Goal: Task Accomplishment & Management: Complete application form

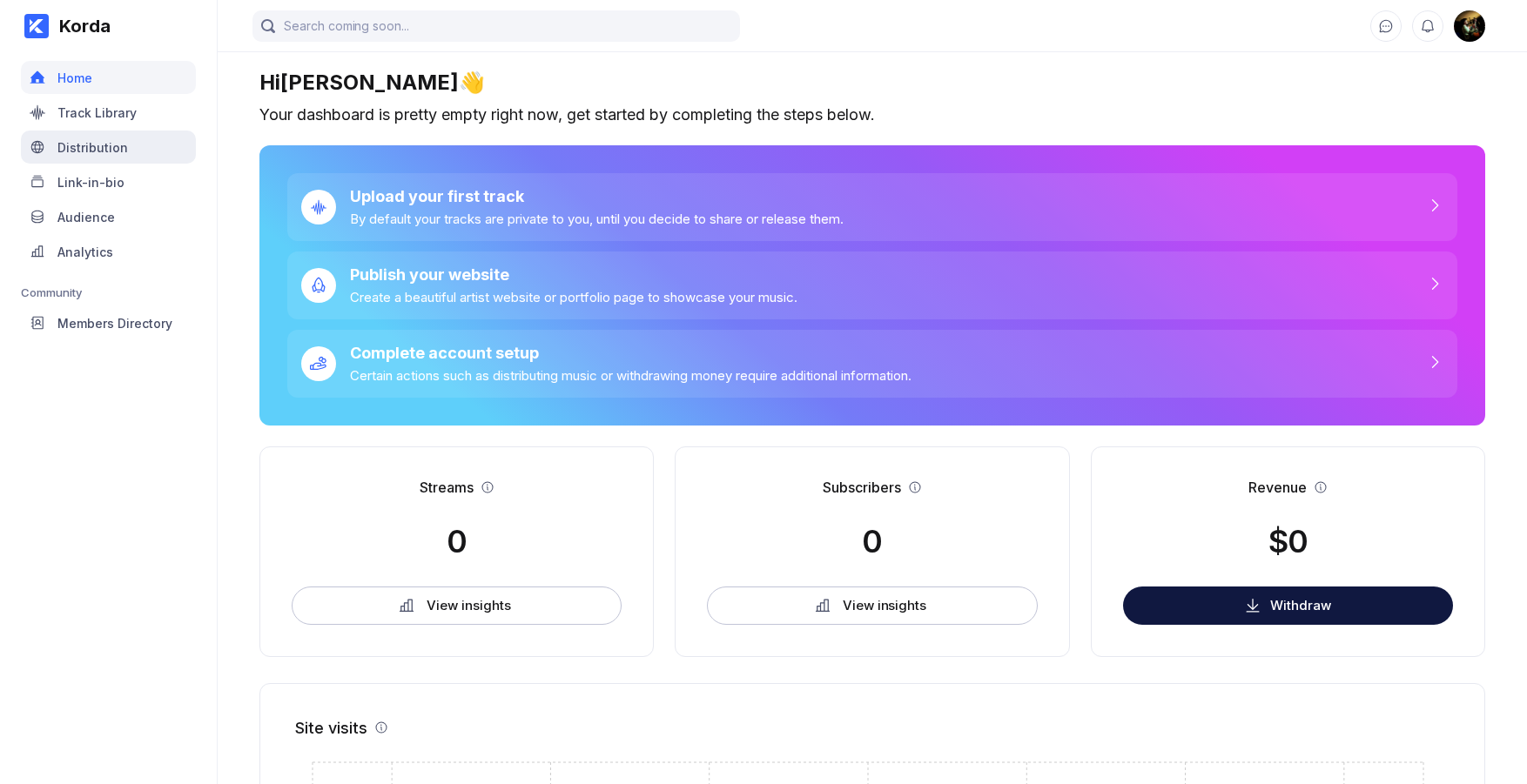
click at [116, 156] on div "Distribution" at bounding box center [108, 147] width 175 height 33
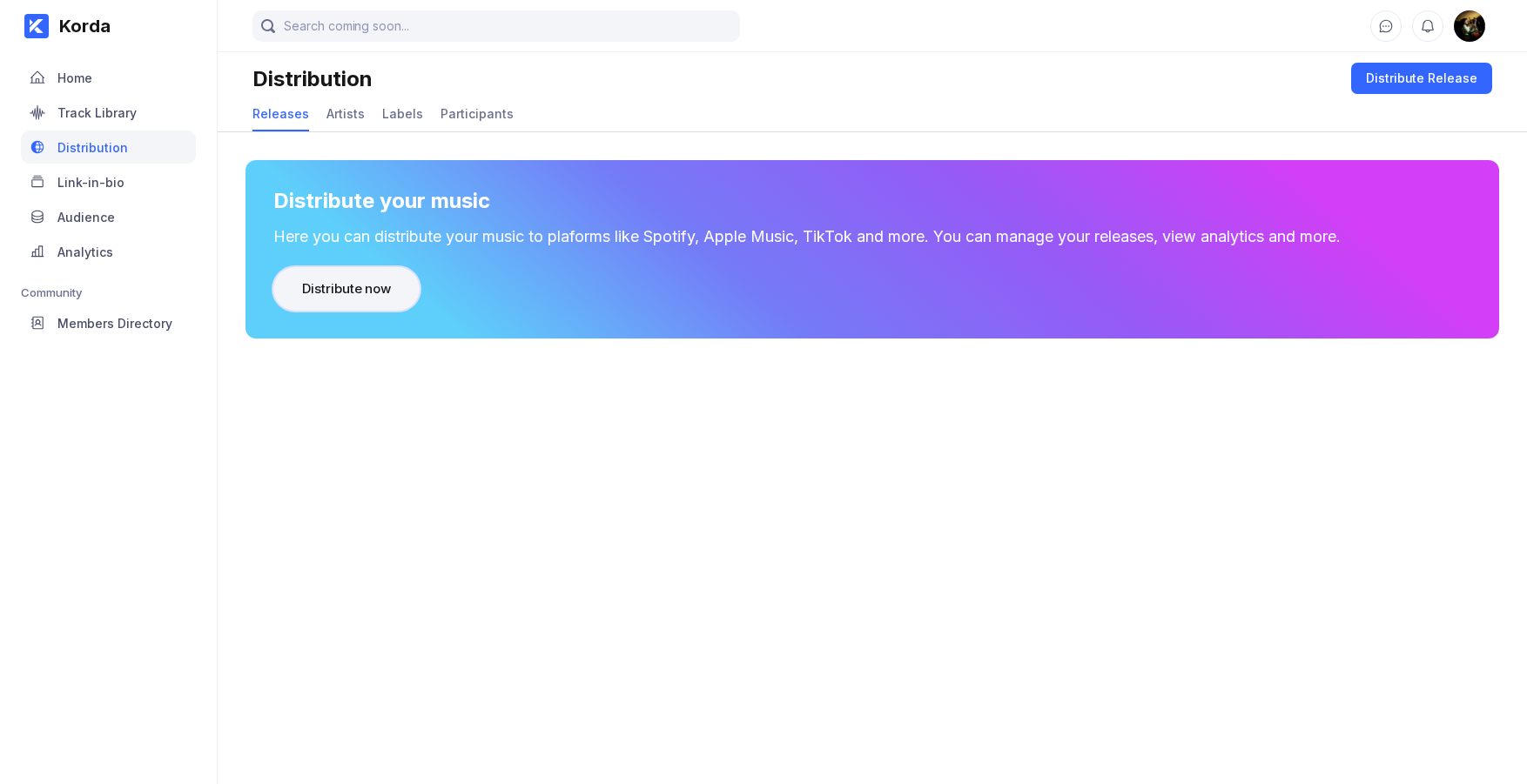
click at [374, 295] on div "Distribute now" at bounding box center [346, 289] width 88 height 17
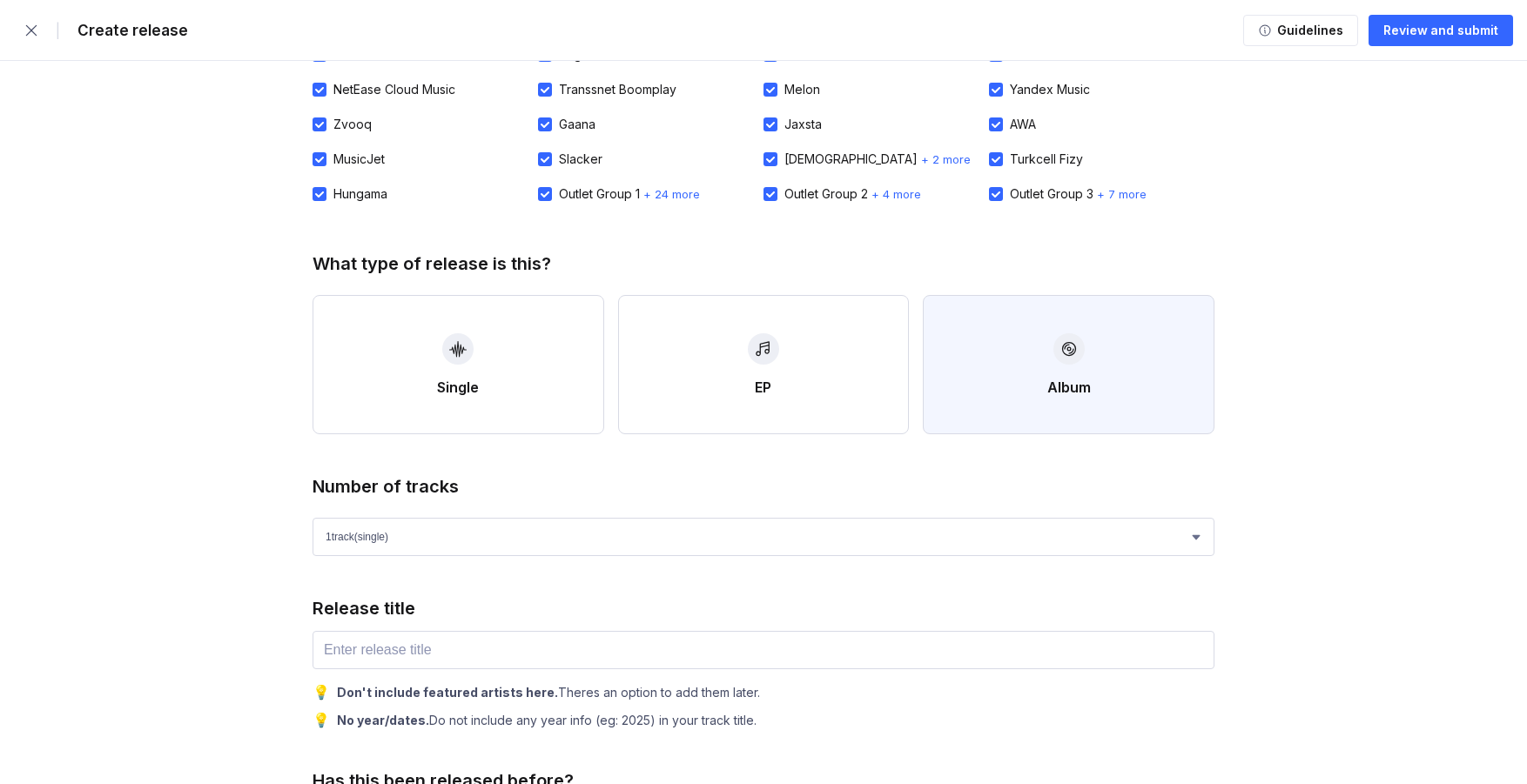
scroll to position [215, 0]
click at [1034, 378] on button "Album" at bounding box center [1069, 364] width 292 height 139
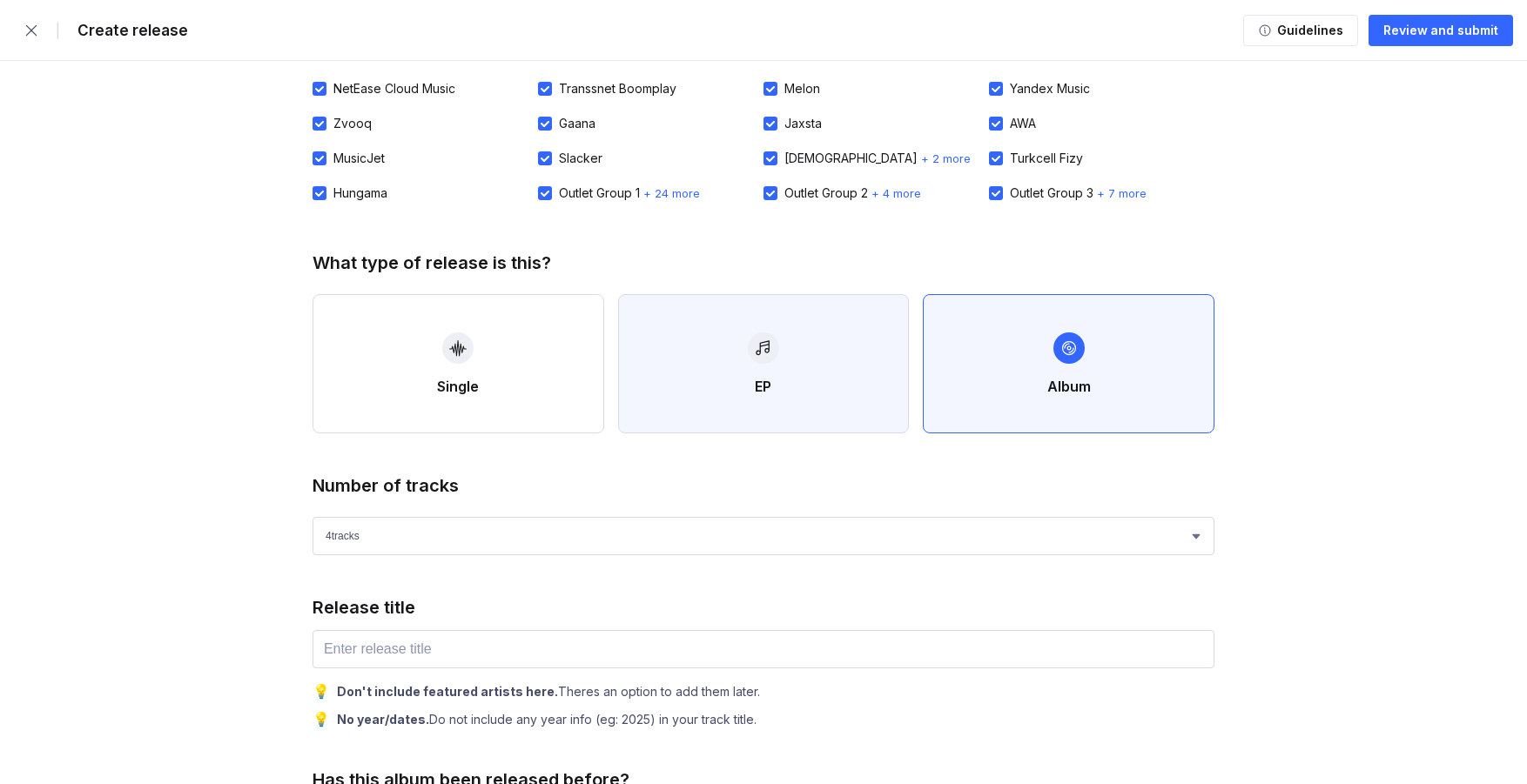
click at [783, 398] on button "EP" at bounding box center [764, 364] width 292 height 139
click at [981, 405] on button "Album" at bounding box center [1069, 364] width 292 height 139
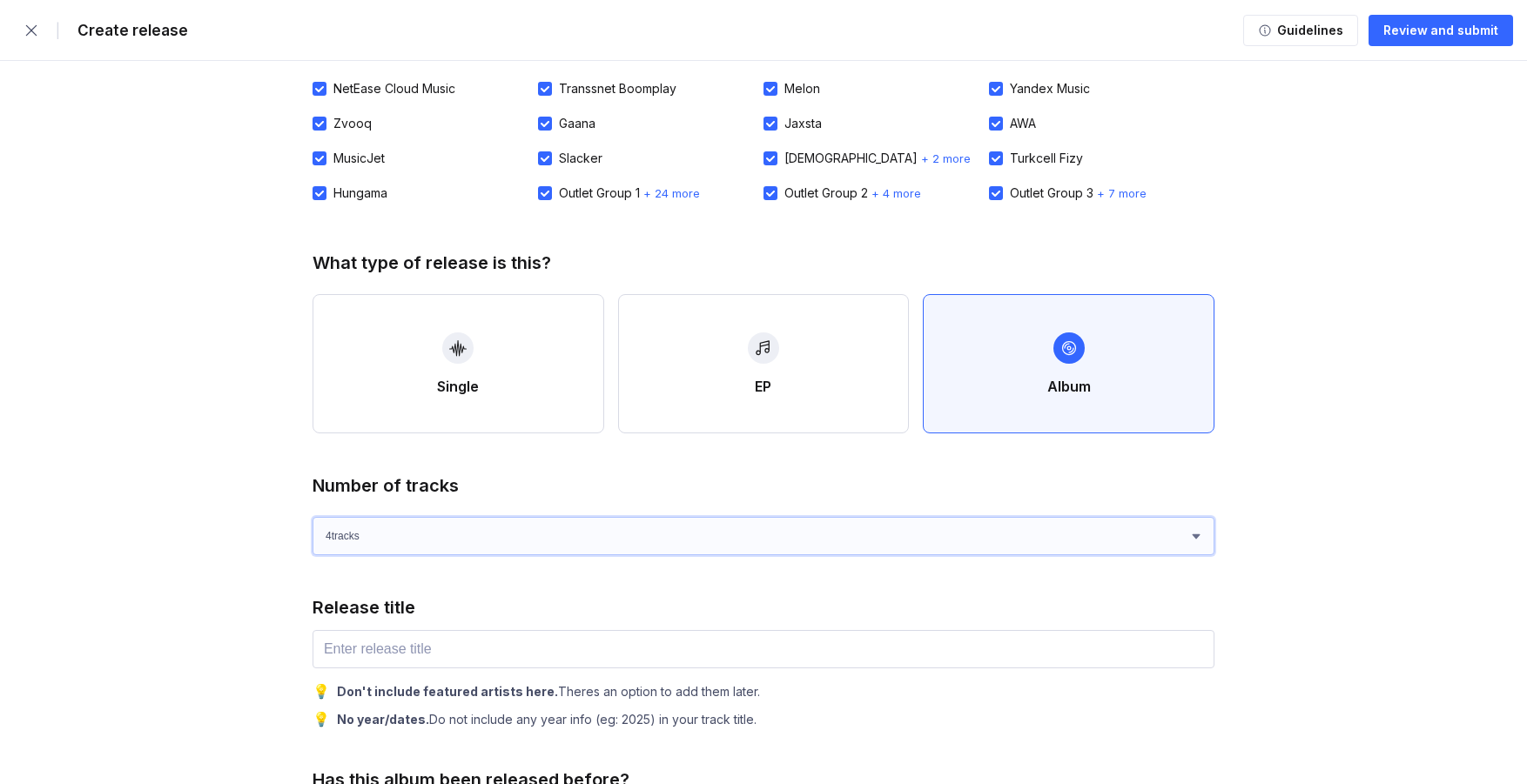
click at [659, 522] on select "1 track (single) 2 track s 3 track s 4 track s" at bounding box center [764, 536] width 902 height 39
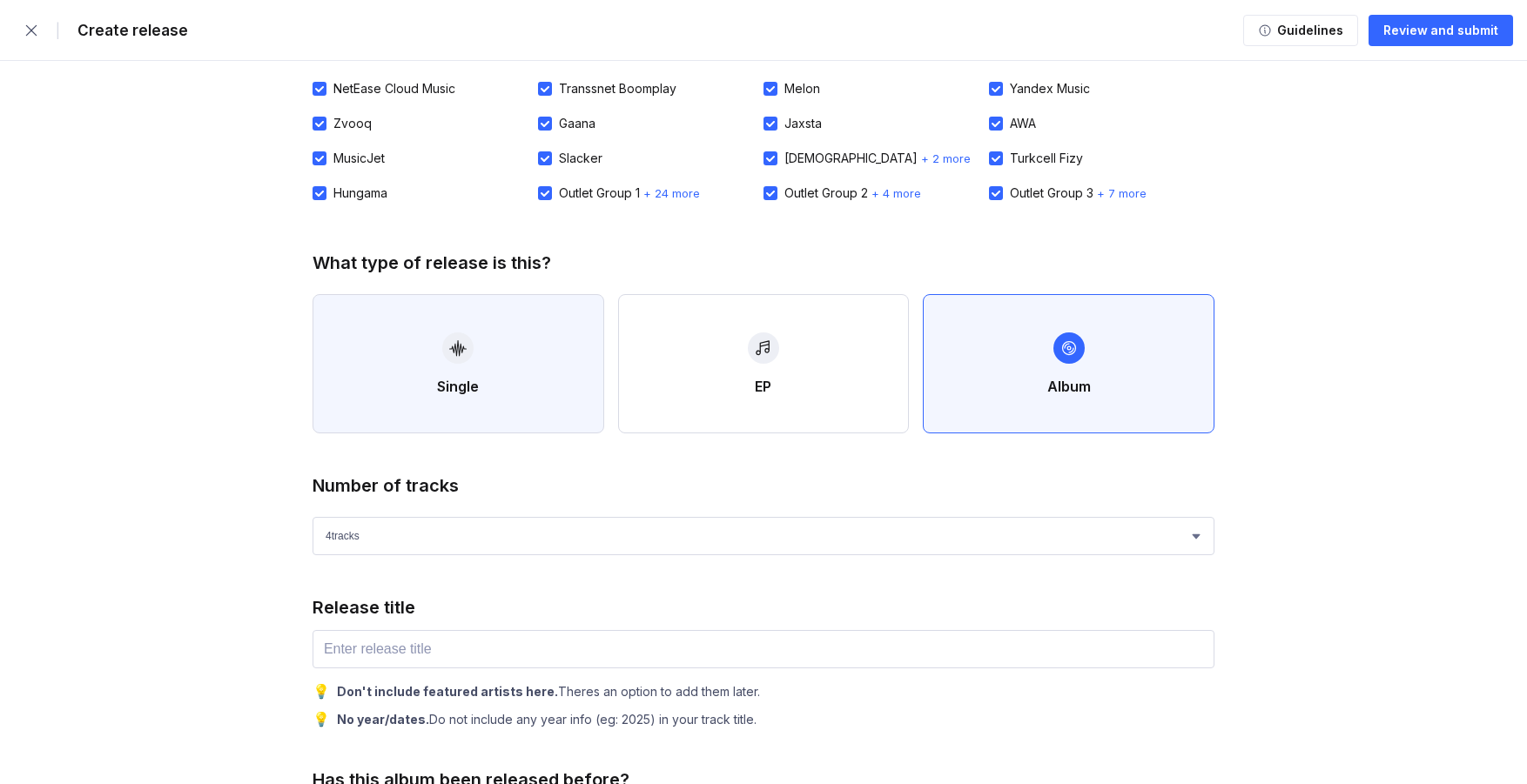
click at [440, 363] on button "Single" at bounding box center [458, 364] width 292 height 139
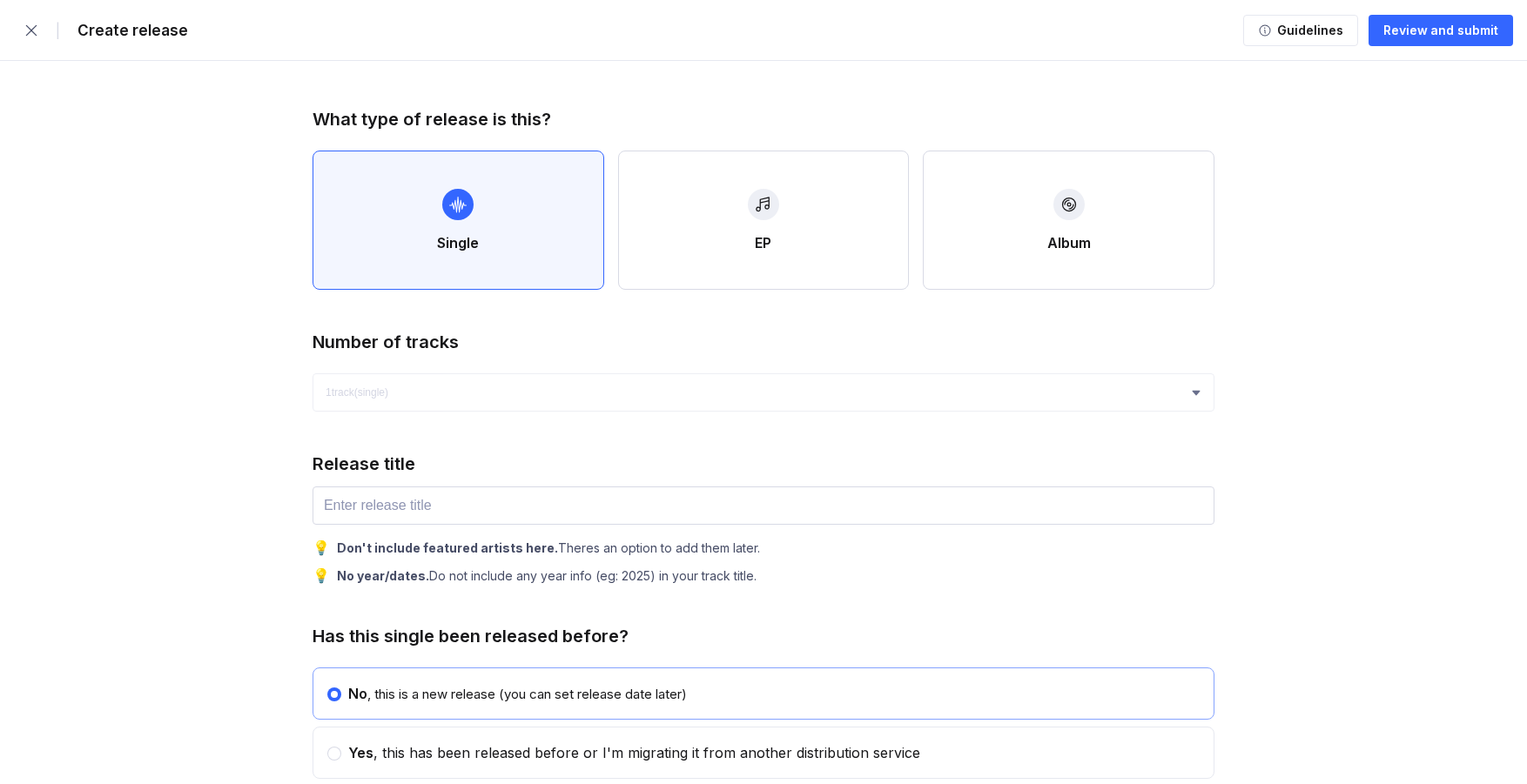
scroll to position [358, 0]
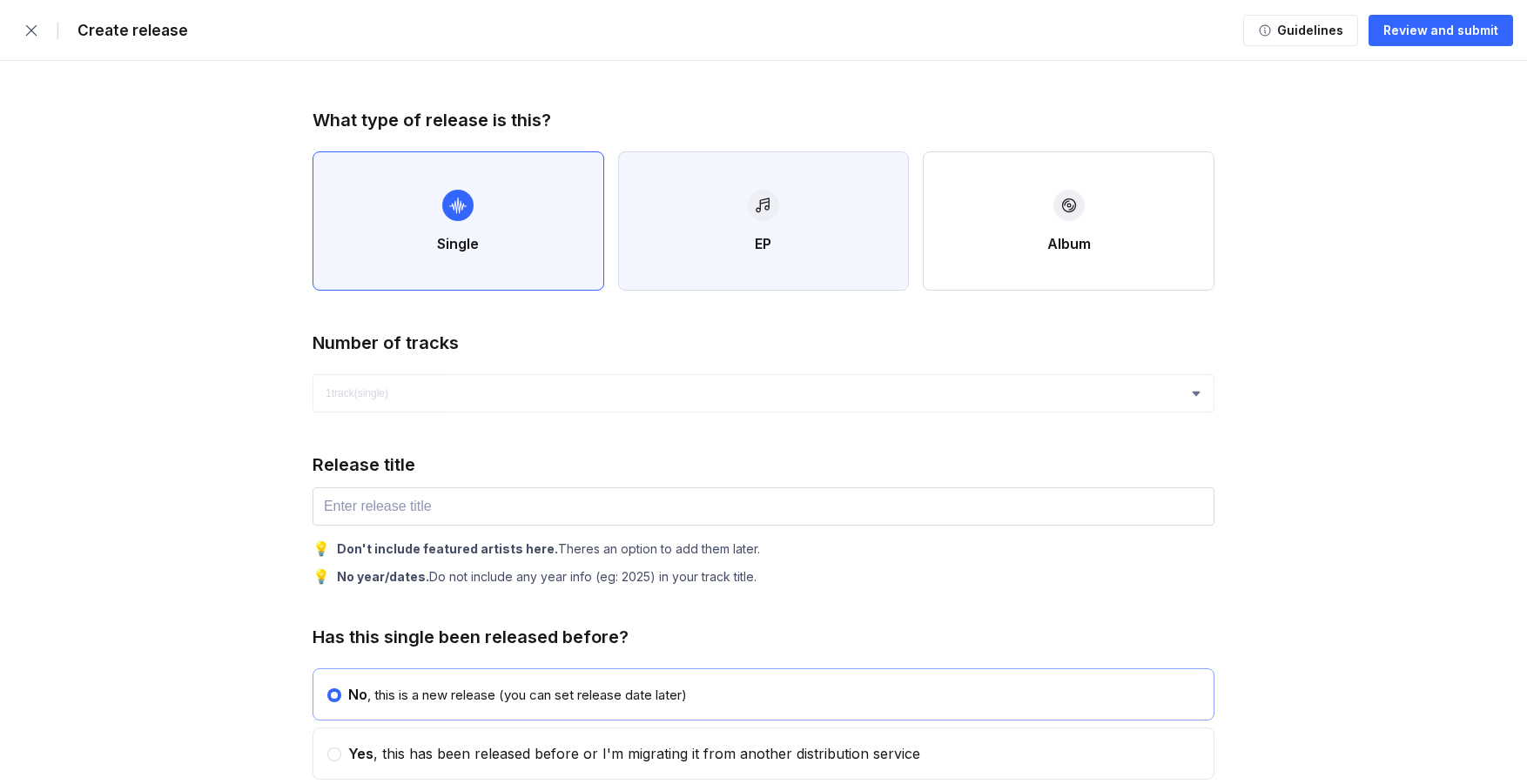
click at [741, 226] on button "EP" at bounding box center [764, 221] width 292 height 139
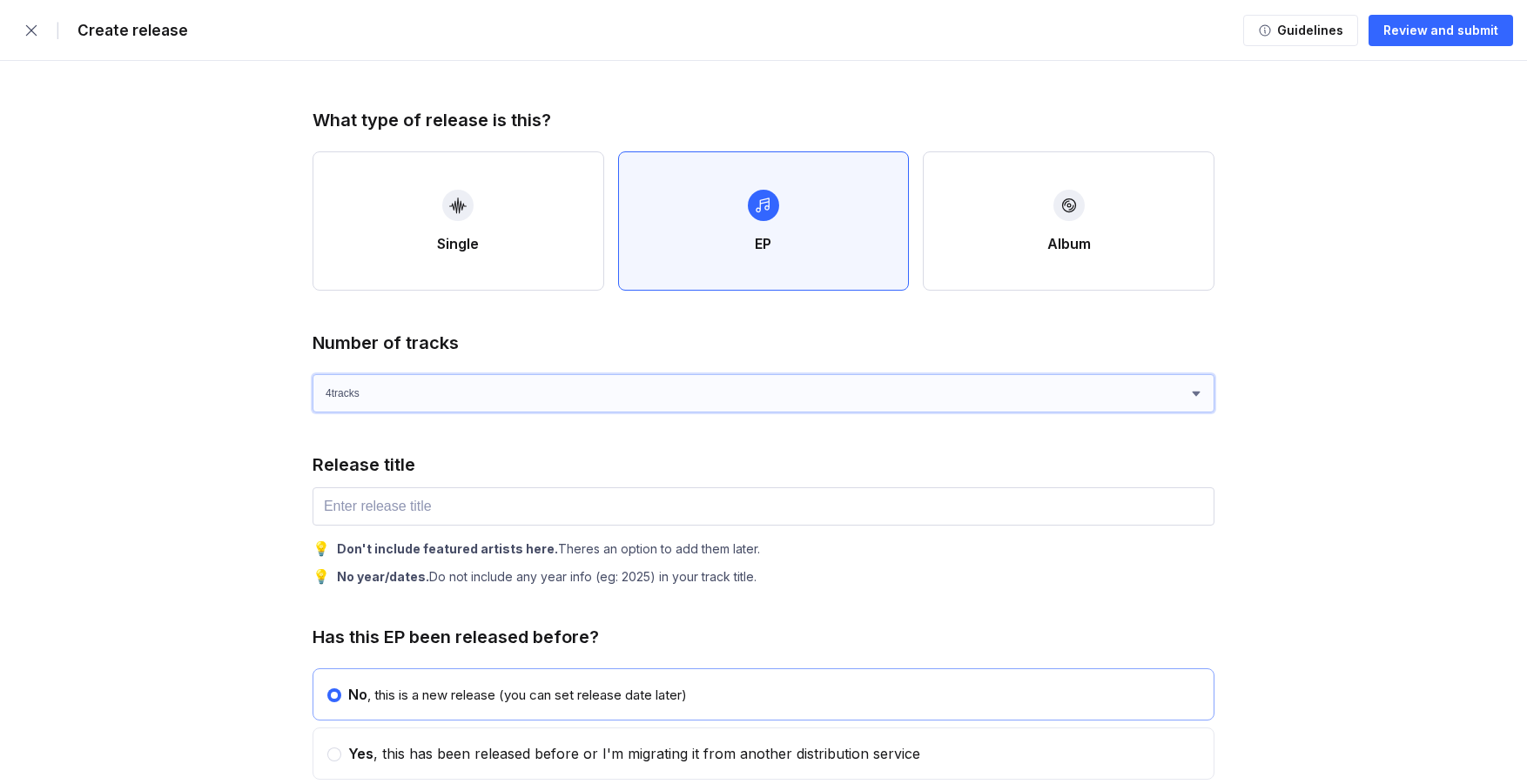
click at [620, 392] on select "1 track (single) 2 track s 3 track s 4 track s" at bounding box center [764, 393] width 902 height 39
select select "2"
click at [313, 375] on select "1 track (single) 2 track s 3 track s 4 track s" at bounding box center [764, 393] width 902 height 39
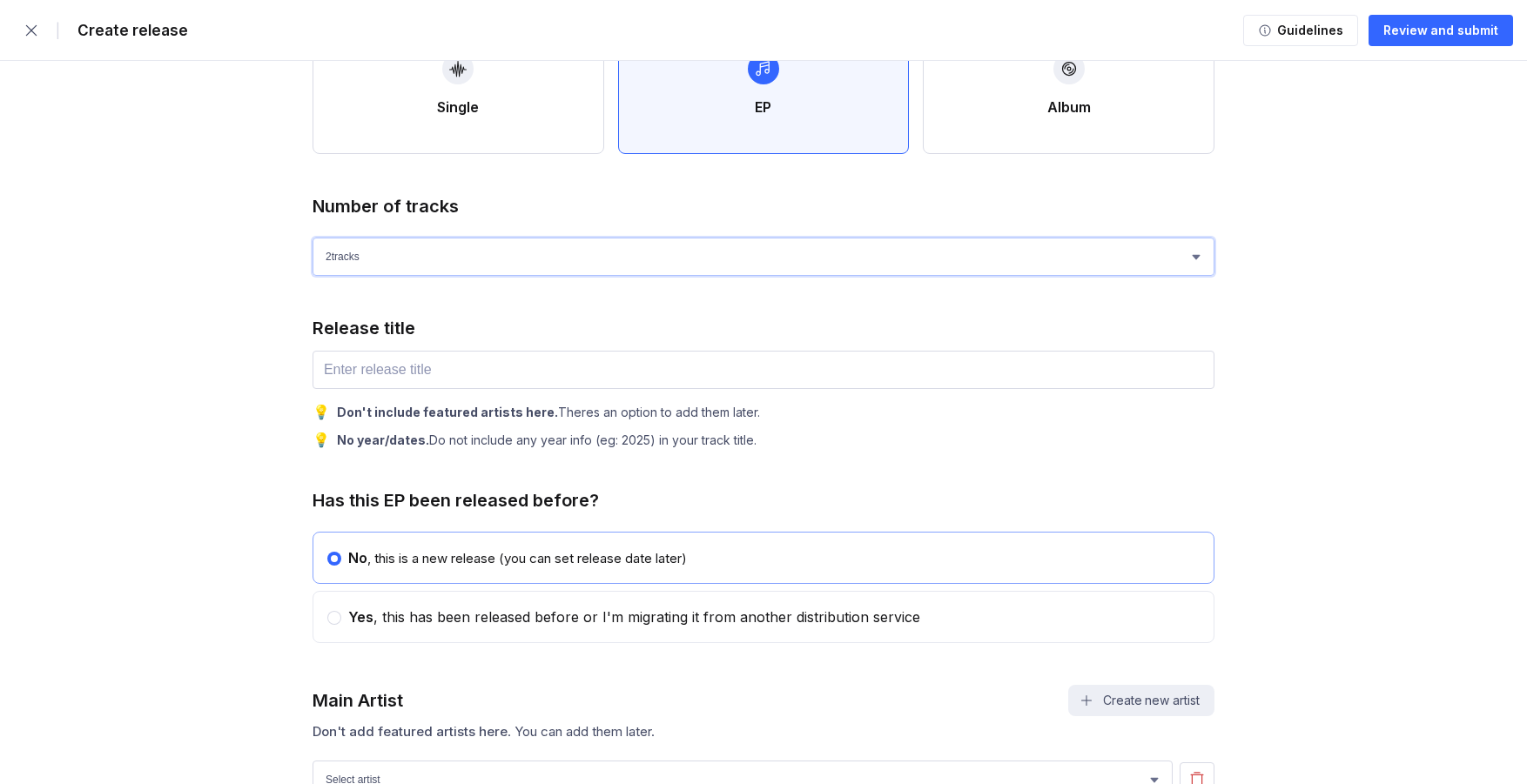
scroll to position [0, 0]
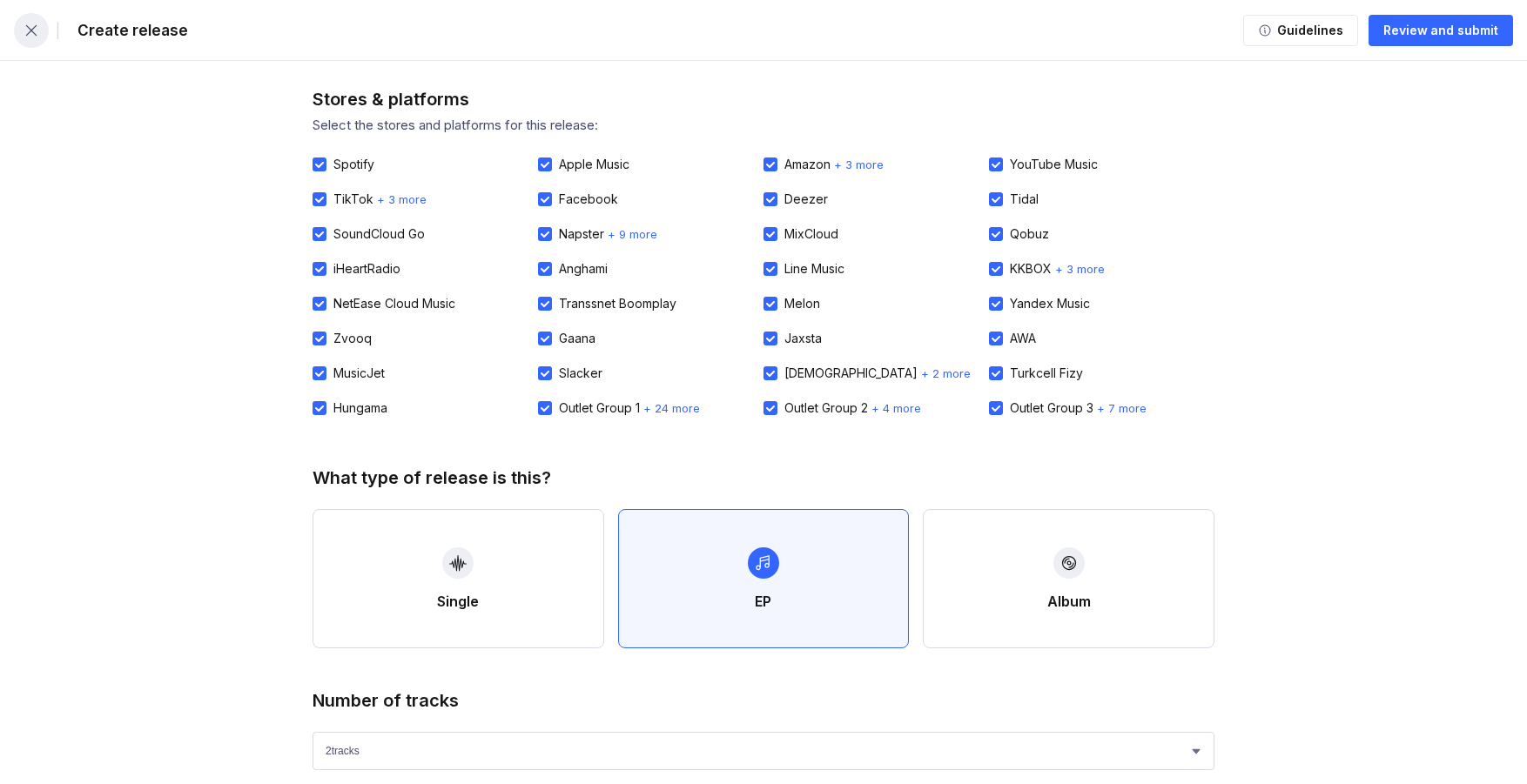
click at [30, 30] on icon "button" at bounding box center [31, 30] width 17 height 17
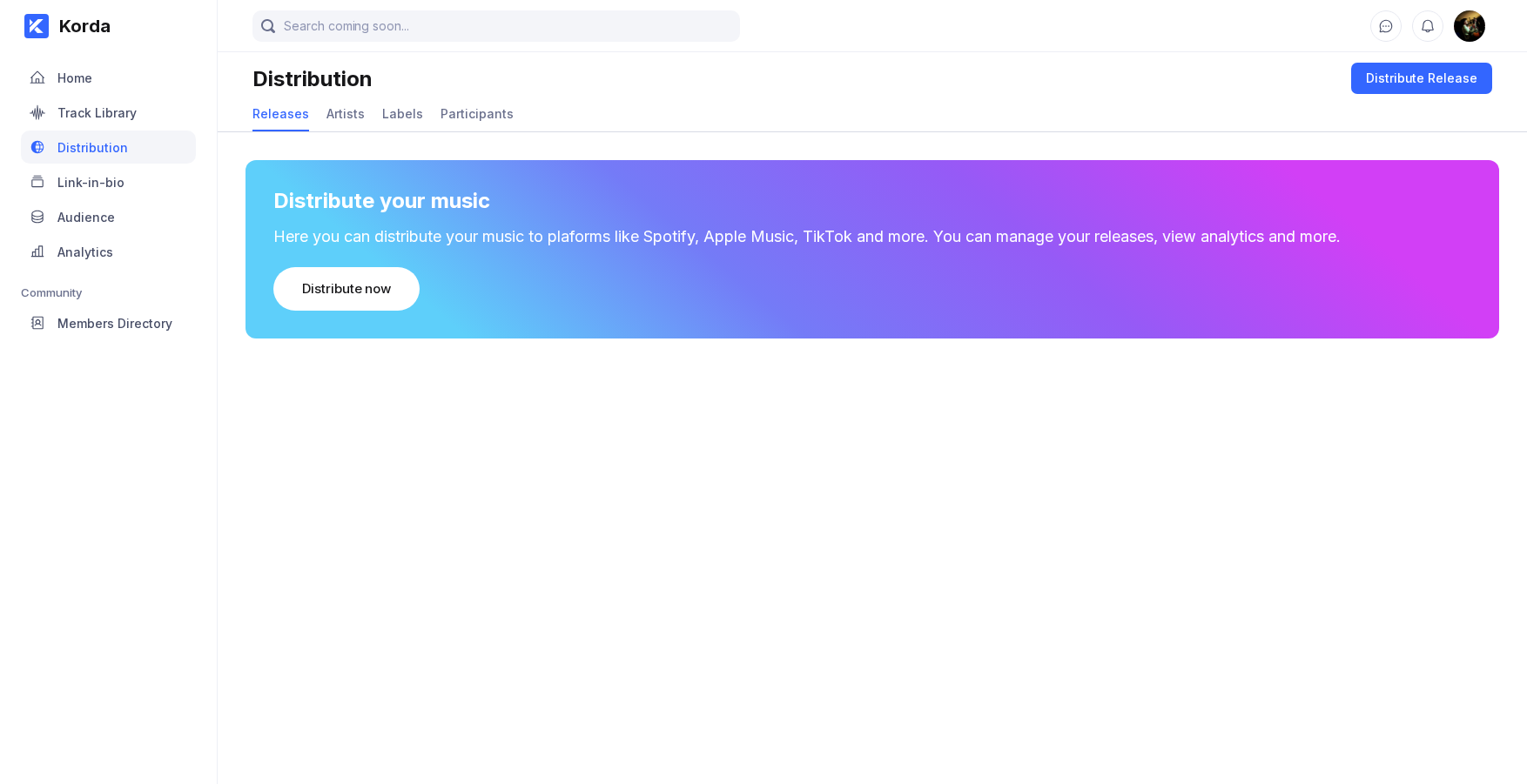
click at [40, 33] on div at bounding box center [37, 26] width 24 height 24
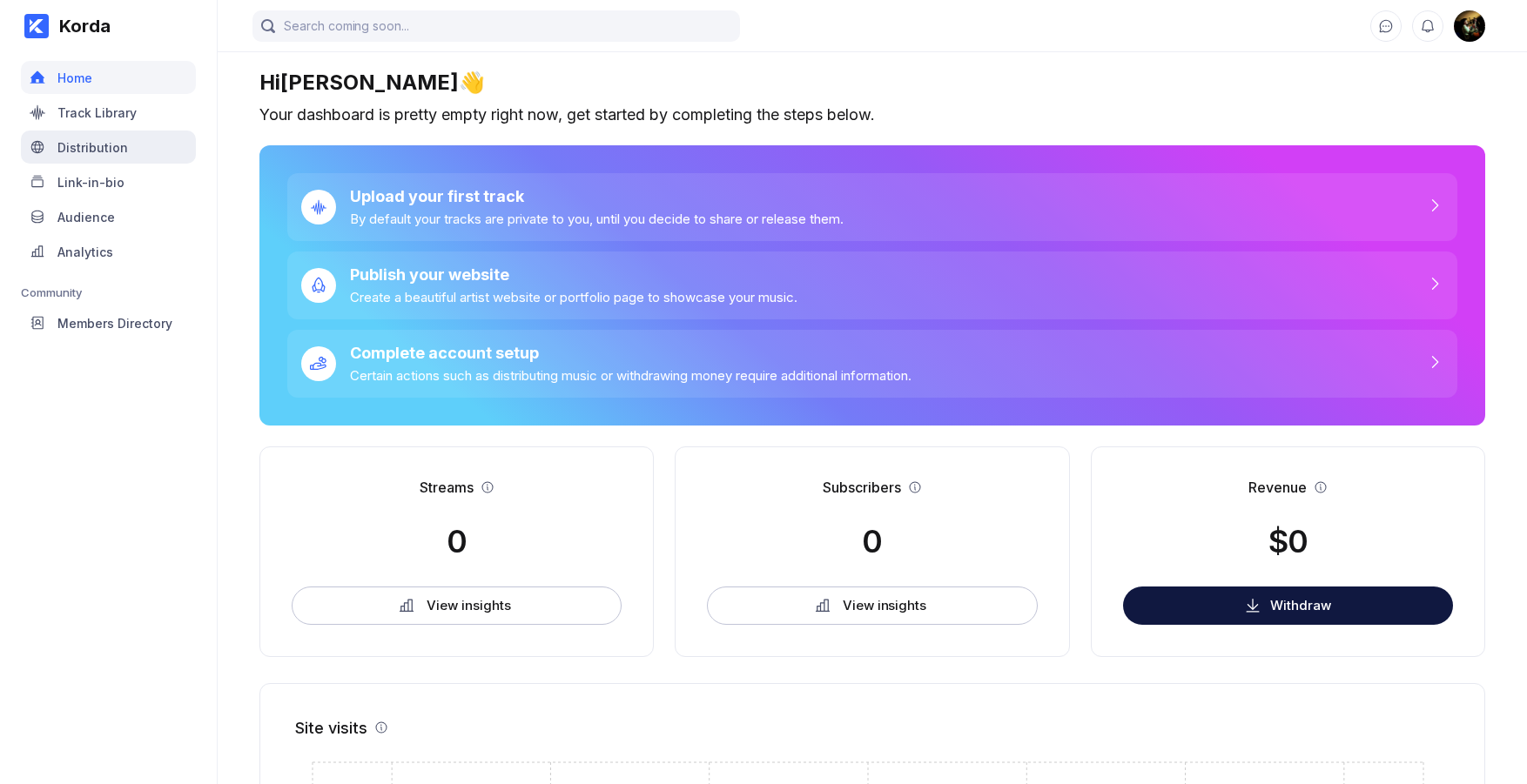
click at [109, 140] on div "Distribution" at bounding box center [92, 148] width 71 height 15
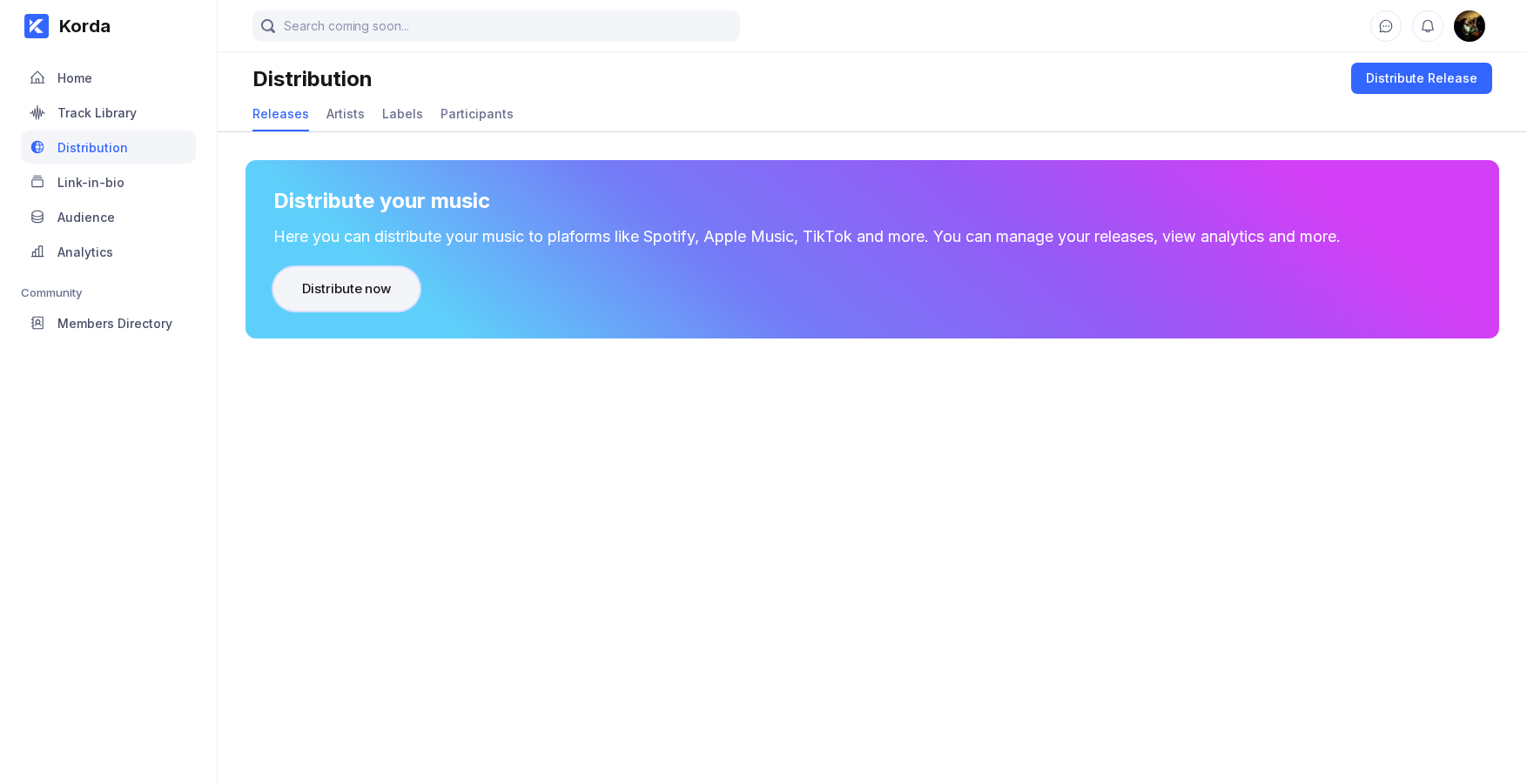
click at [358, 296] on div "Distribute now" at bounding box center [346, 289] width 88 height 17
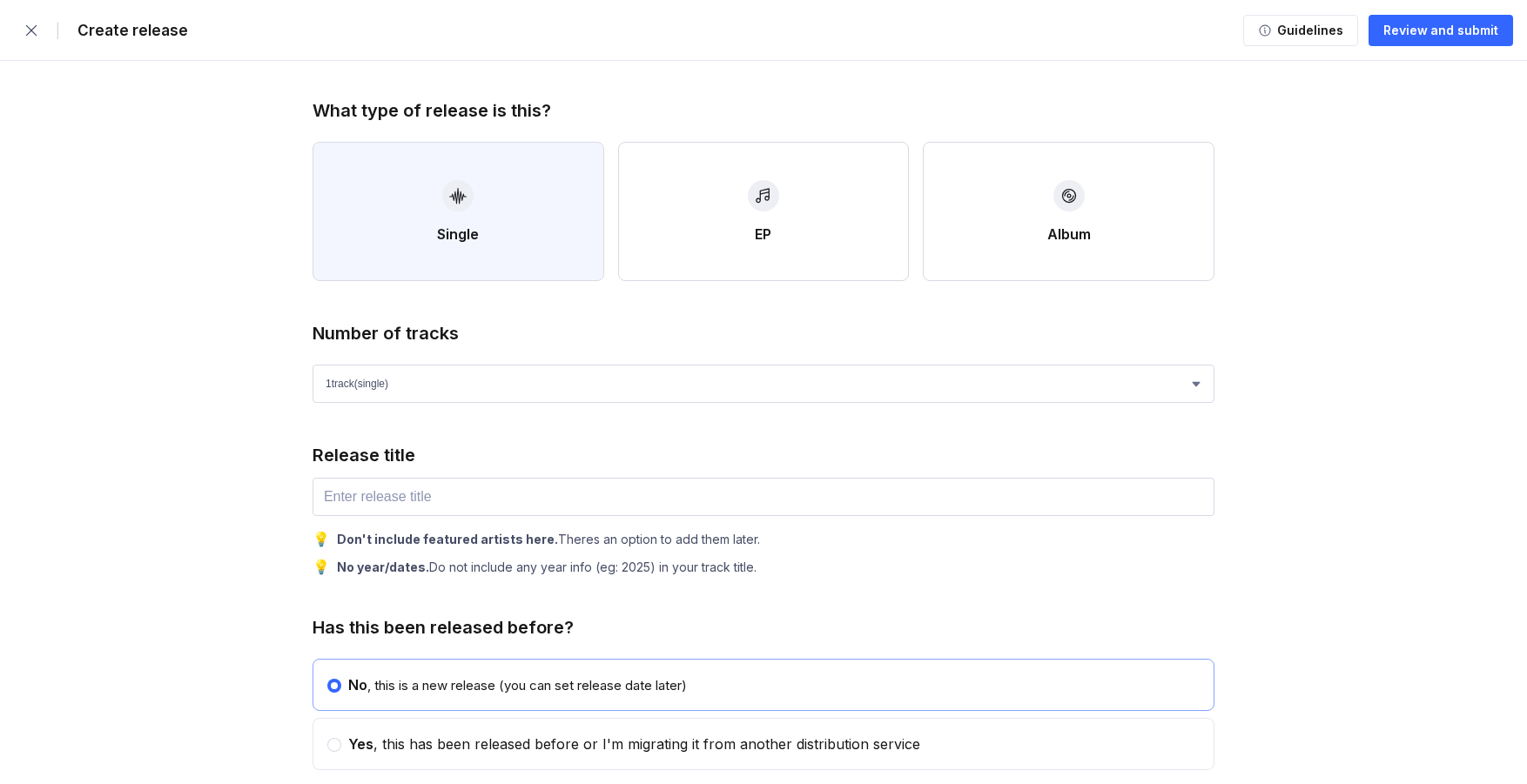
scroll to position [373, 0]
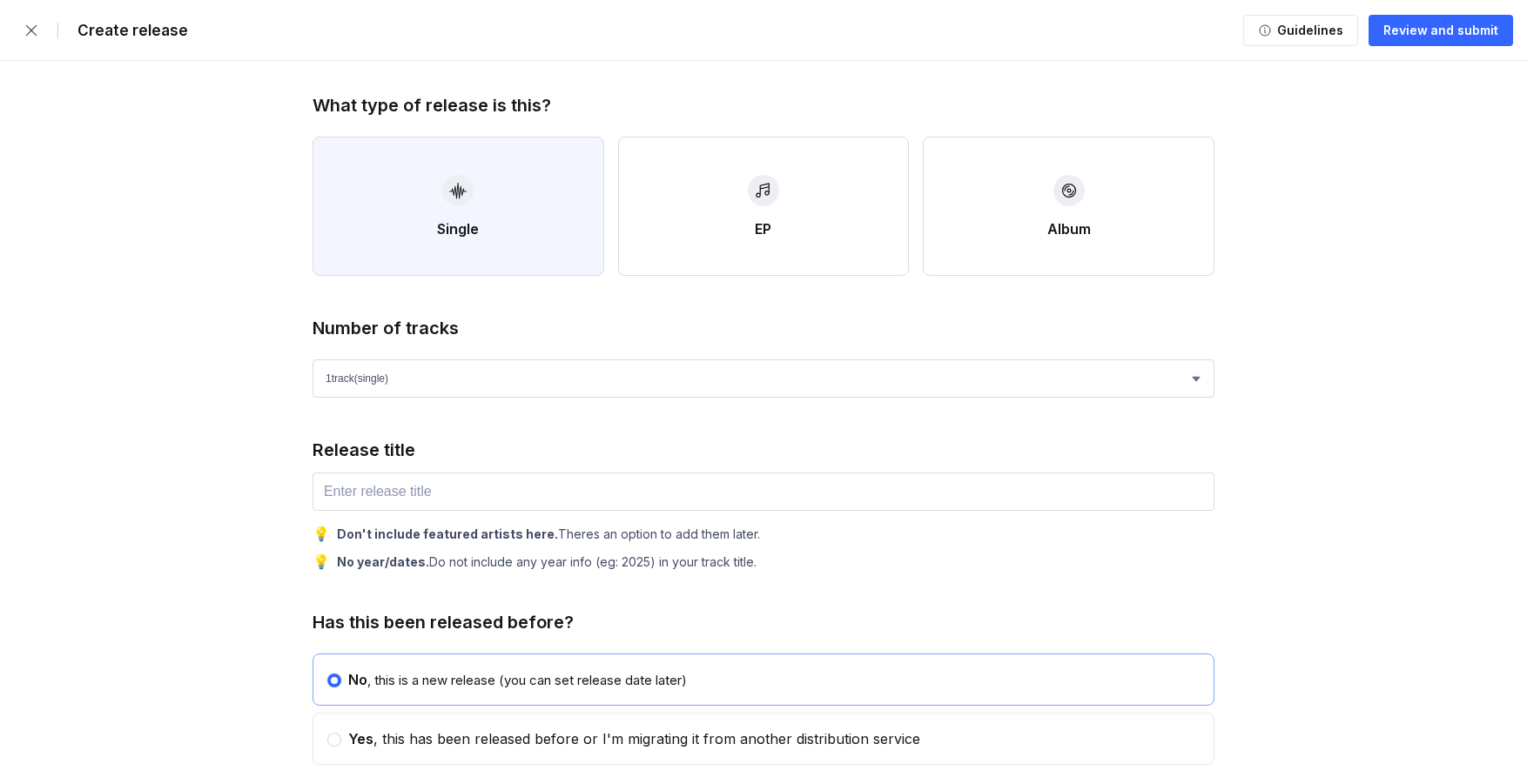
click at [456, 239] on button "Single" at bounding box center [458, 206] width 292 height 139
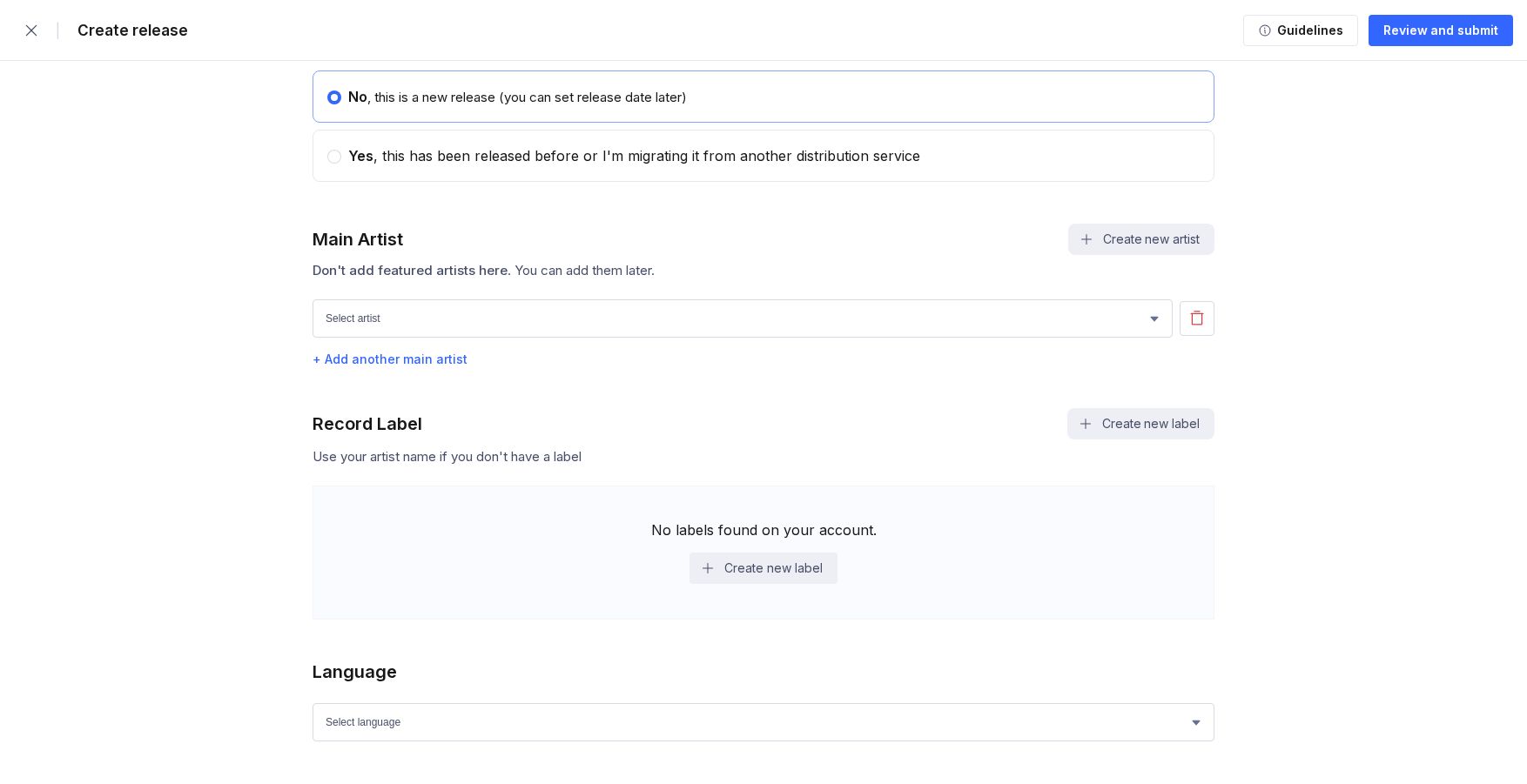
scroll to position [970, 0]
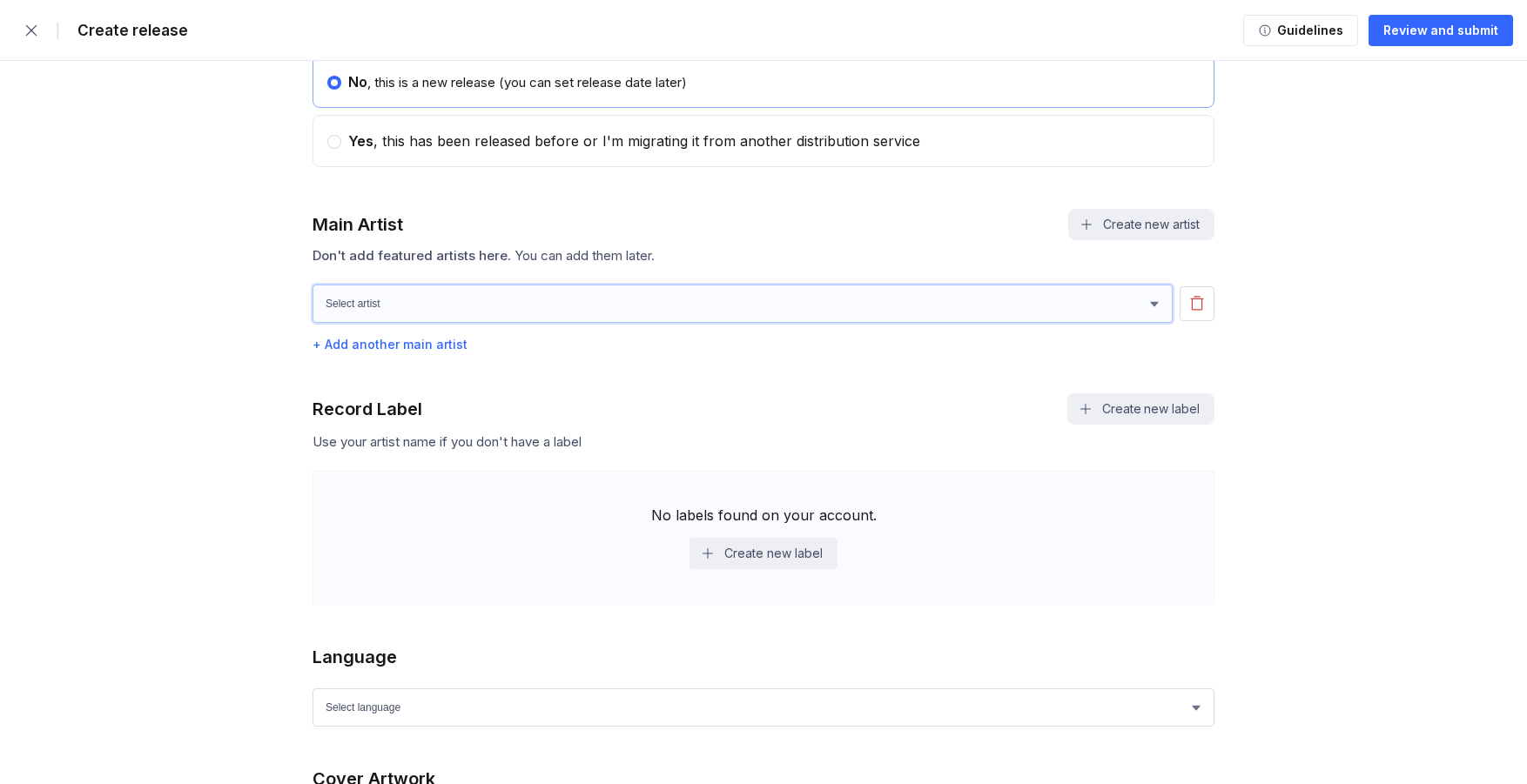
click at [523, 320] on select "[PERSON_NAME] [PERSON_NAME]" at bounding box center [743, 303] width 860 height 39
select select "80f0e86f-6c83-4a2d-92d9-347de844cbfd"
click at [313, 295] on select "[PERSON_NAME] [PERSON_NAME]" at bounding box center [743, 303] width 860 height 39
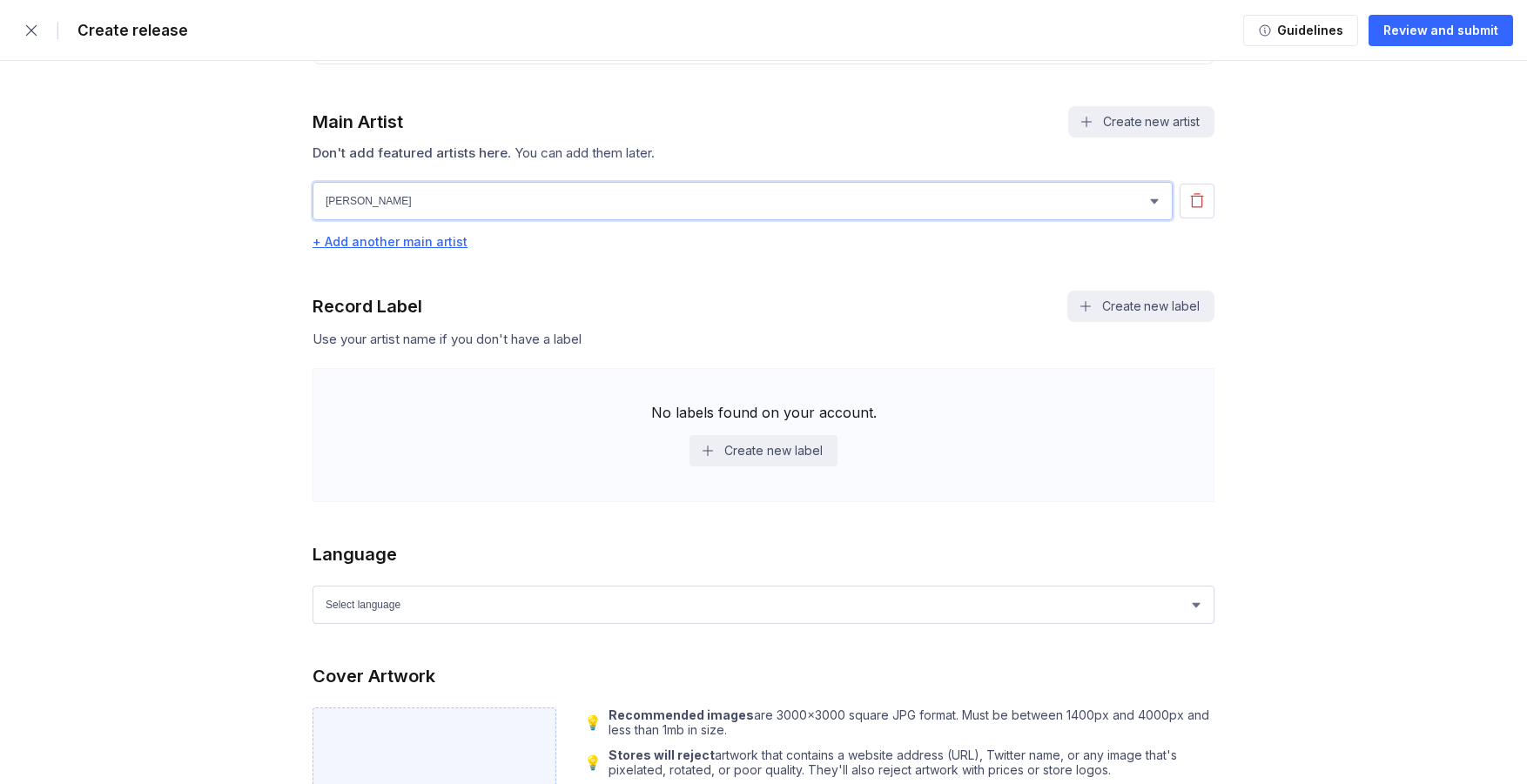
scroll to position [1078, 0]
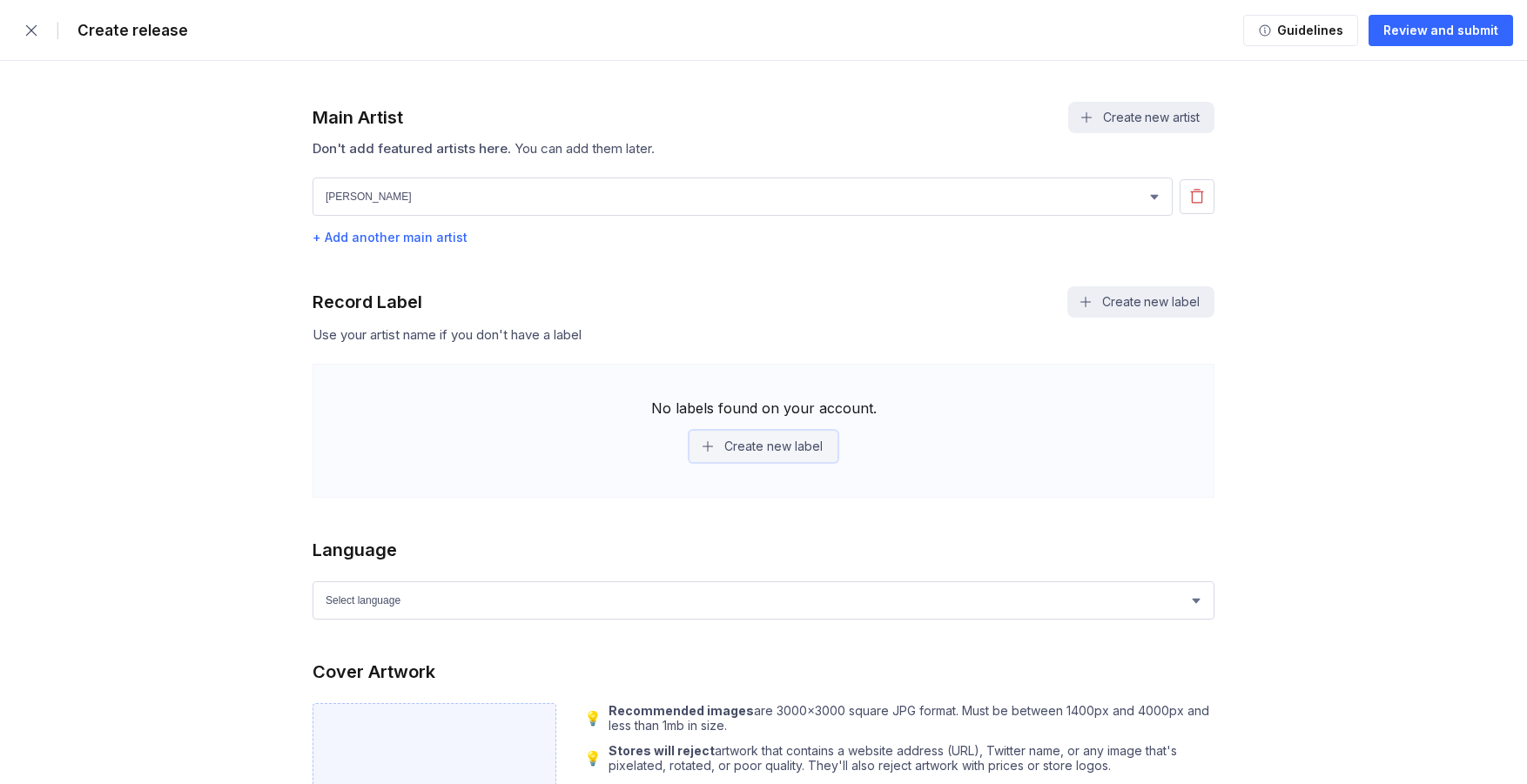
click at [742, 452] on button "Create new label" at bounding box center [763, 446] width 147 height 31
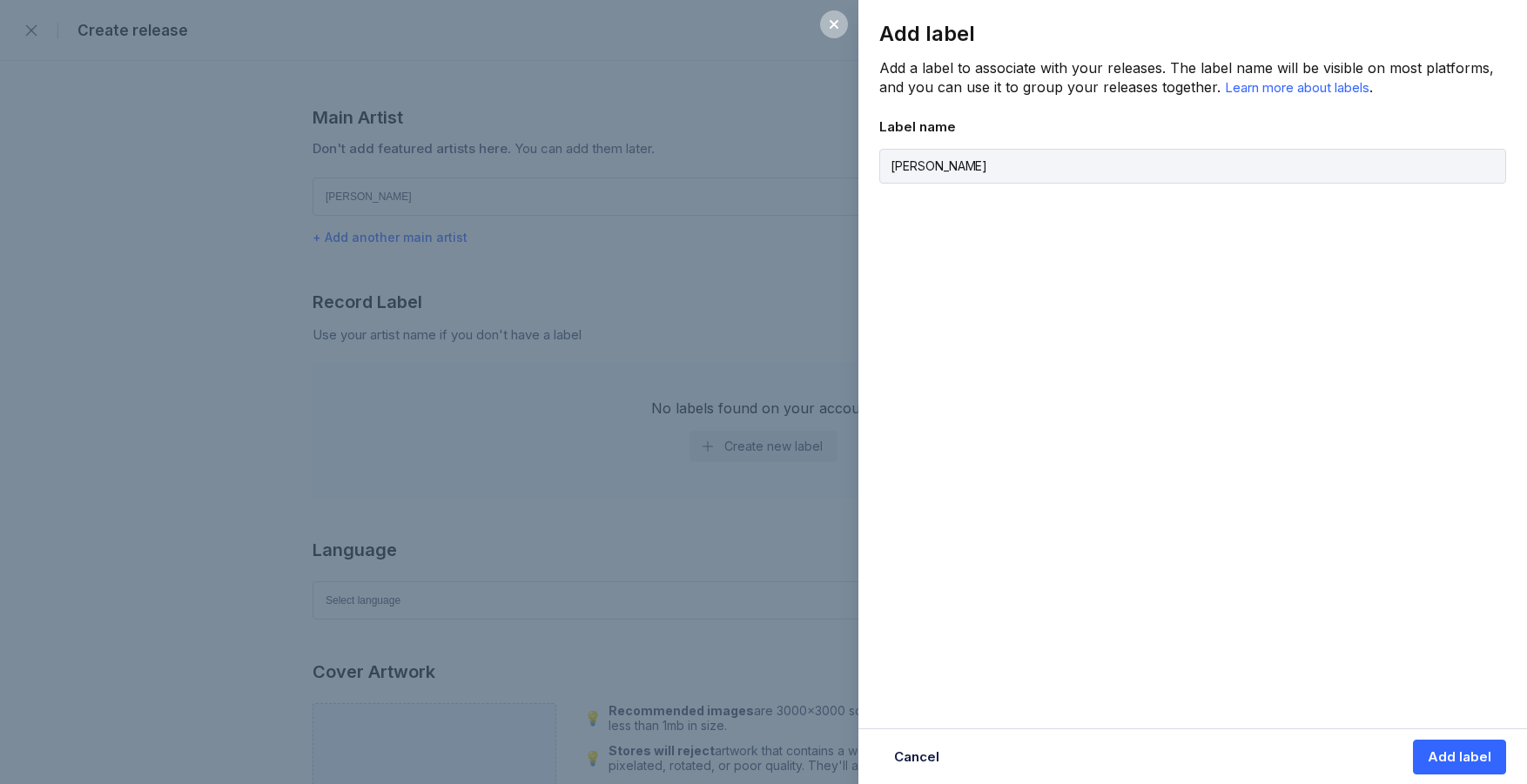
type input "[PERSON_NAME]"
click at [1471, 758] on div "Add label" at bounding box center [1458, 757] width 63 height 17
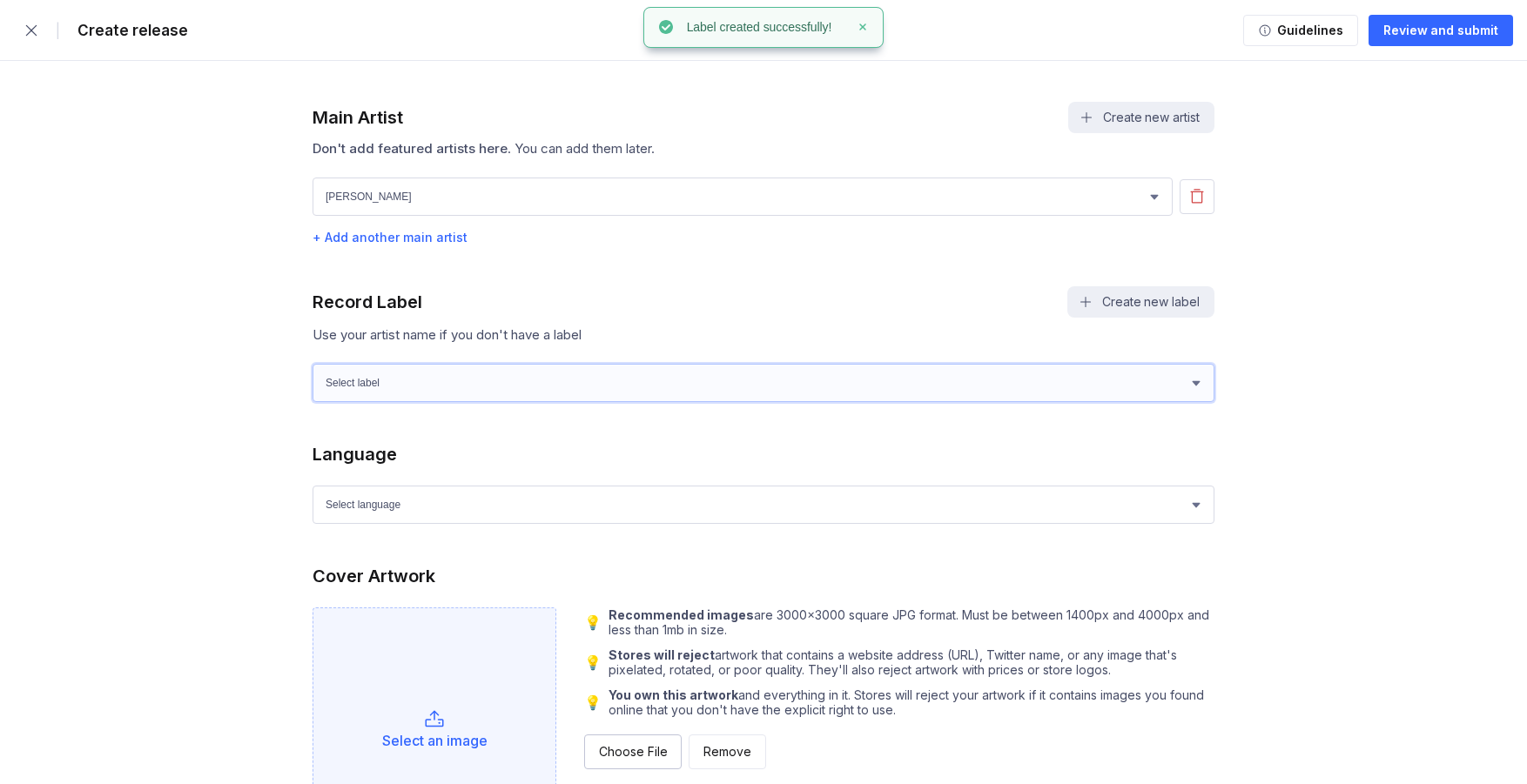
click at [613, 395] on select "Select label [PERSON_NAME]" at bounding box center [764, 382] width 902 height 39
select select "7746a2de-215a-4e46-8ff4-61f3f889f830"
click at [313, 375] on select "Select label [PERSON_NAME]" at bounding box center [764, 382] width 902 height 39
click at [640, 520] on select "Select language Afrikaans Akan Albanian Amharic Arabic Armenian Assamese Azerba…" at bounding box center [764, 504] width 902 height 39
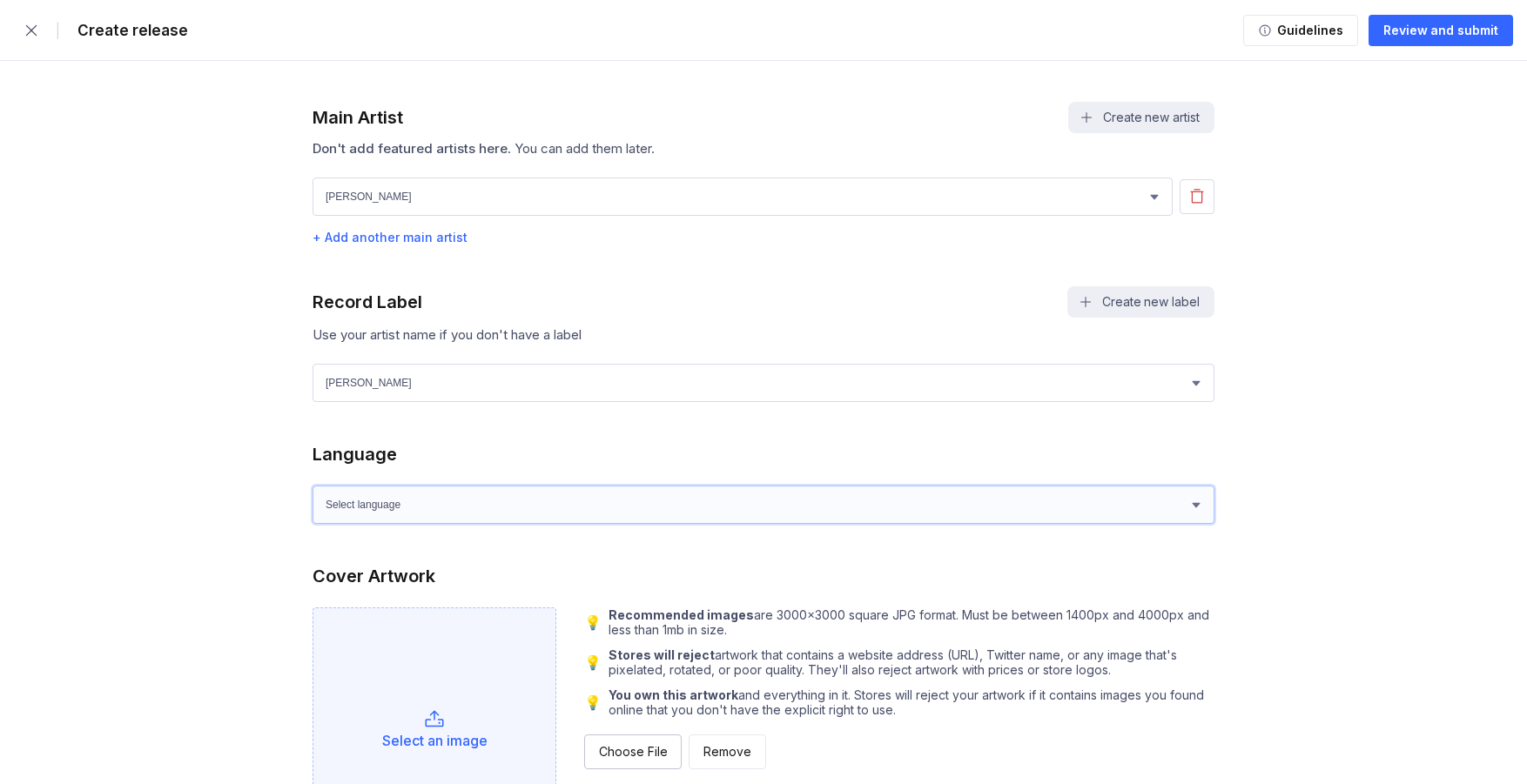
select select "en"
click at [313, 496] on select "Select language Afrikaans Akan Albanian Amharic Arabic Armenian Assamese Azerba…" at bounding box center [764, 504] width 902 height 39
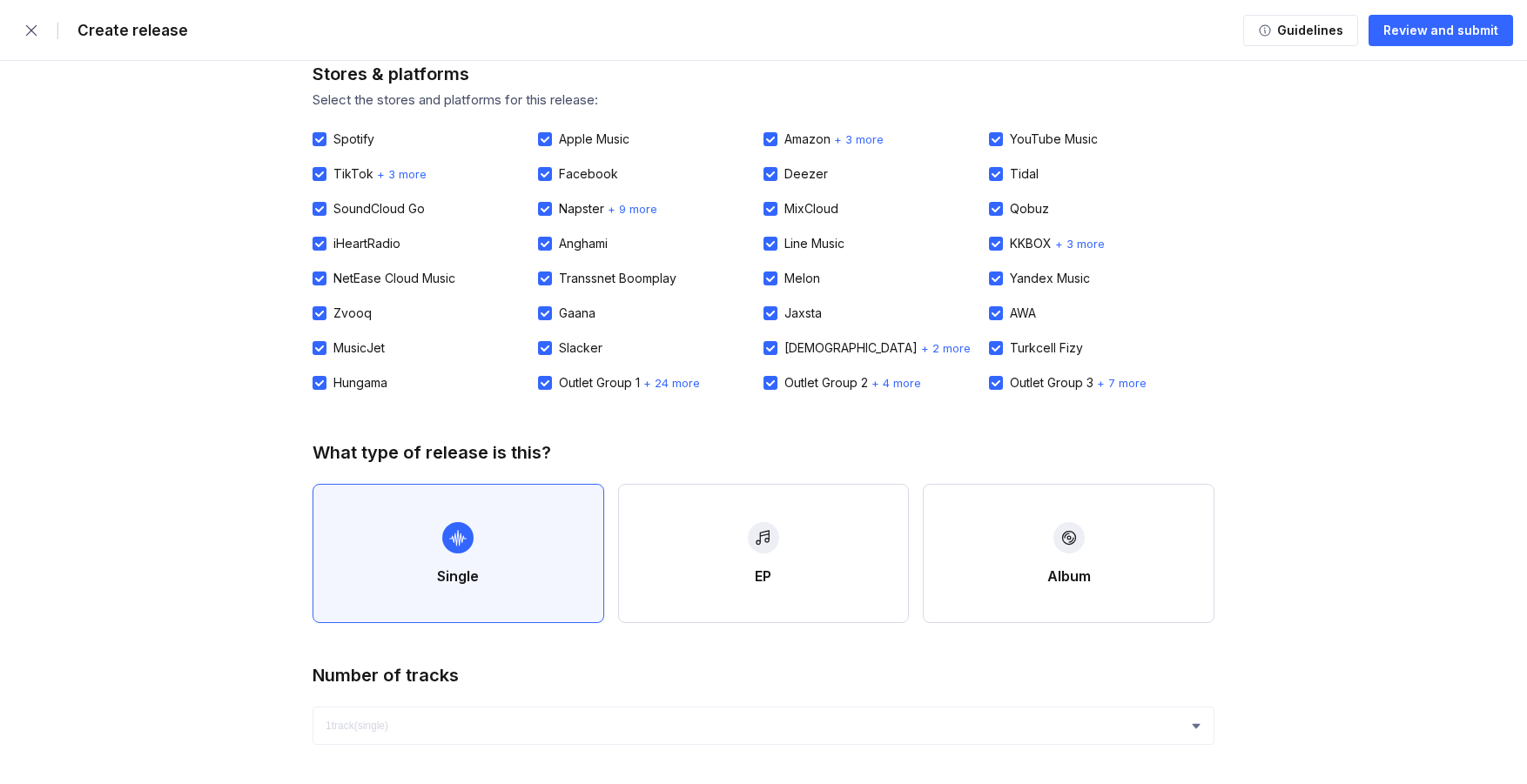
scroll to position [0, 0]
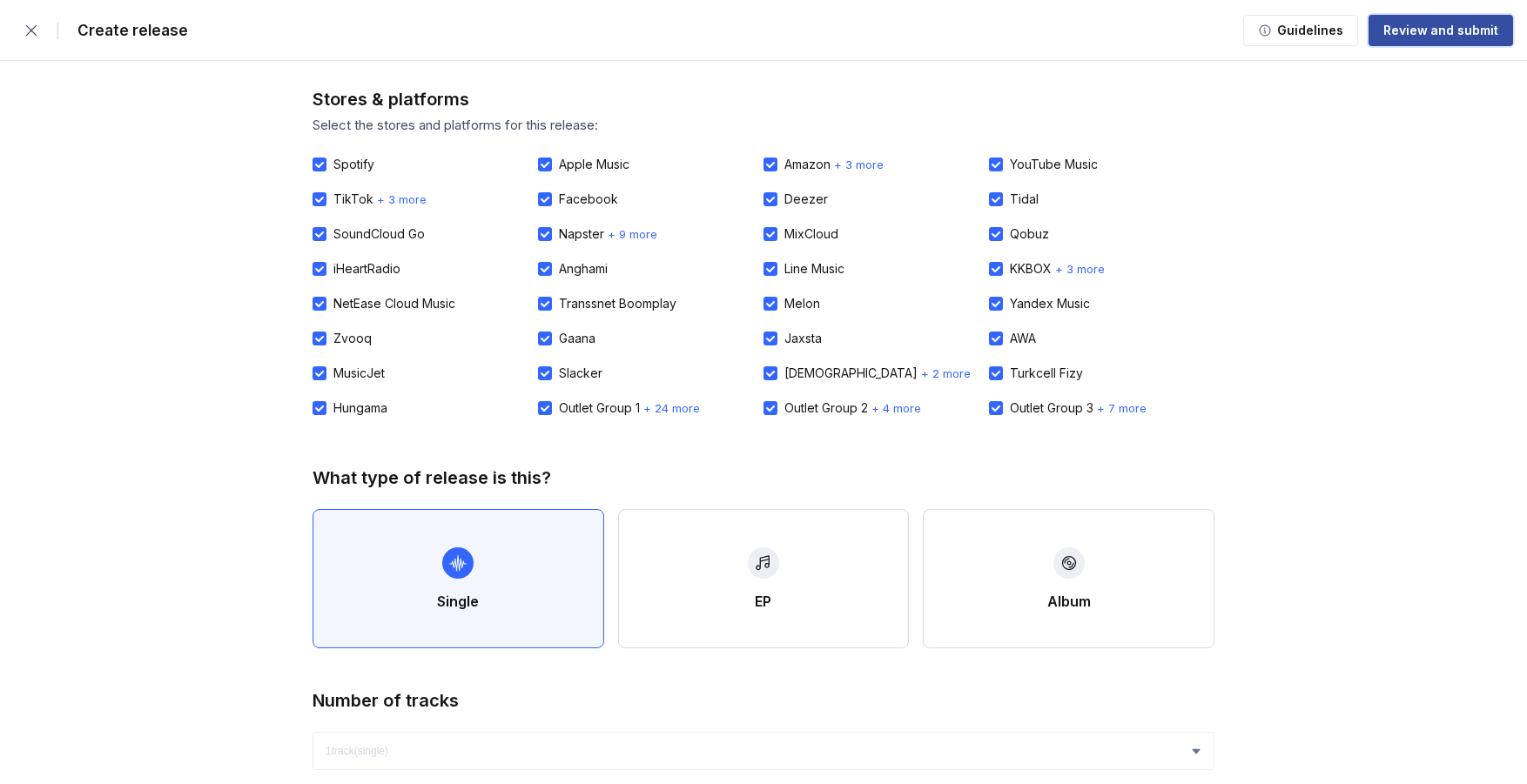
click at [1446, 31] on div "Review and submit" at bounding box center [1440, 30] width 115 height 17
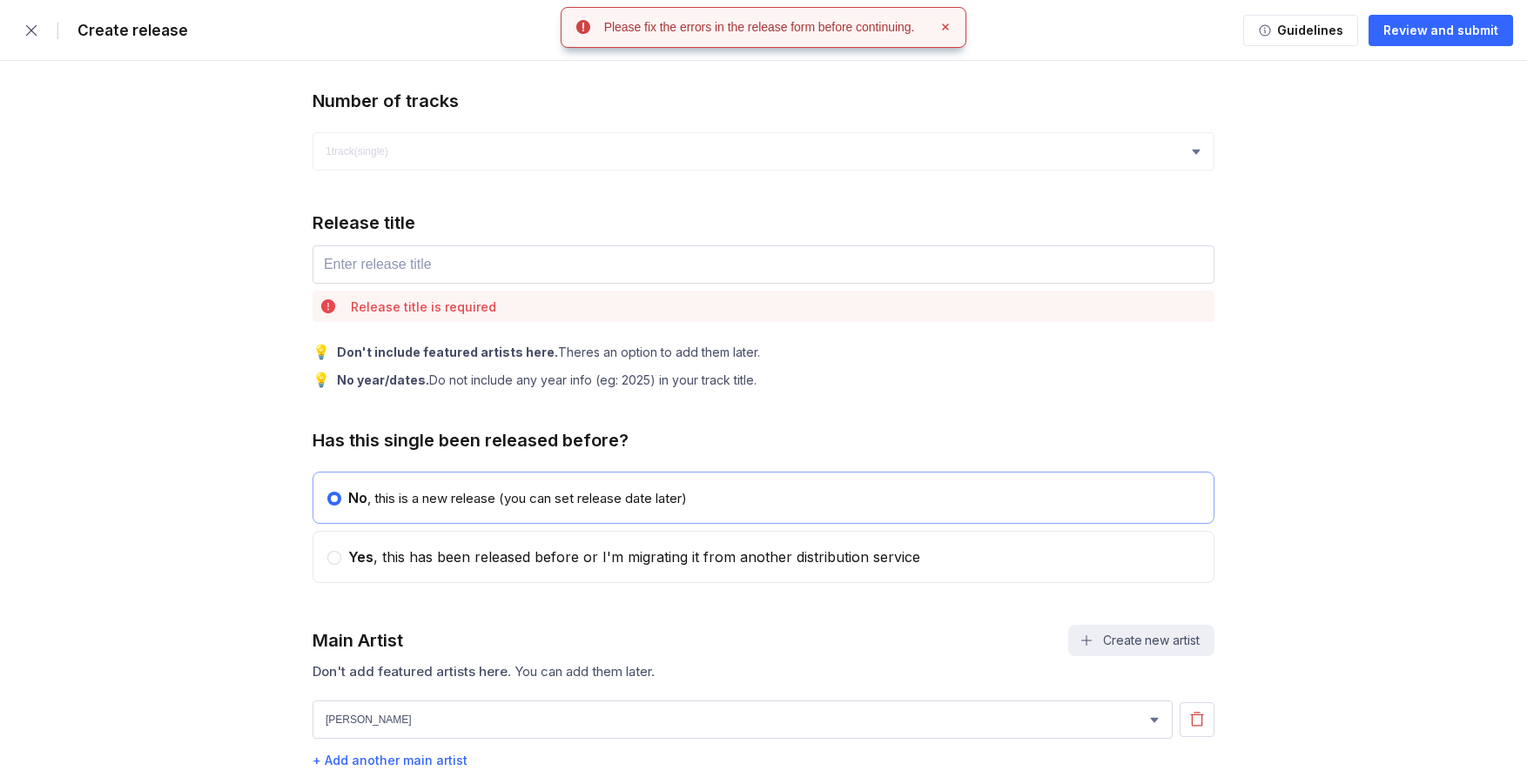
scroll to position [708, 0]
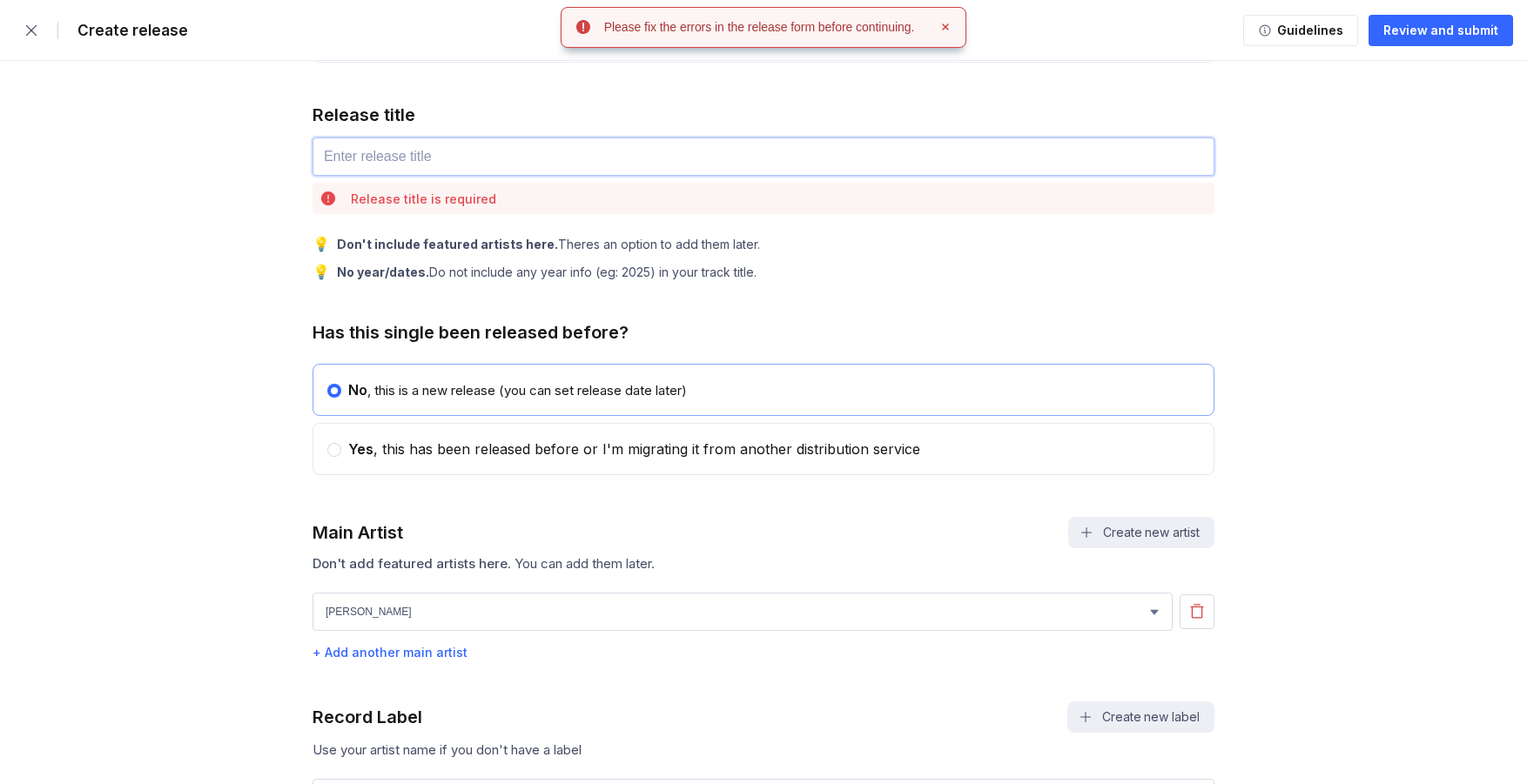
click at [452, 157] on input "text" at bounding box center [764, 156] width 902 height 39
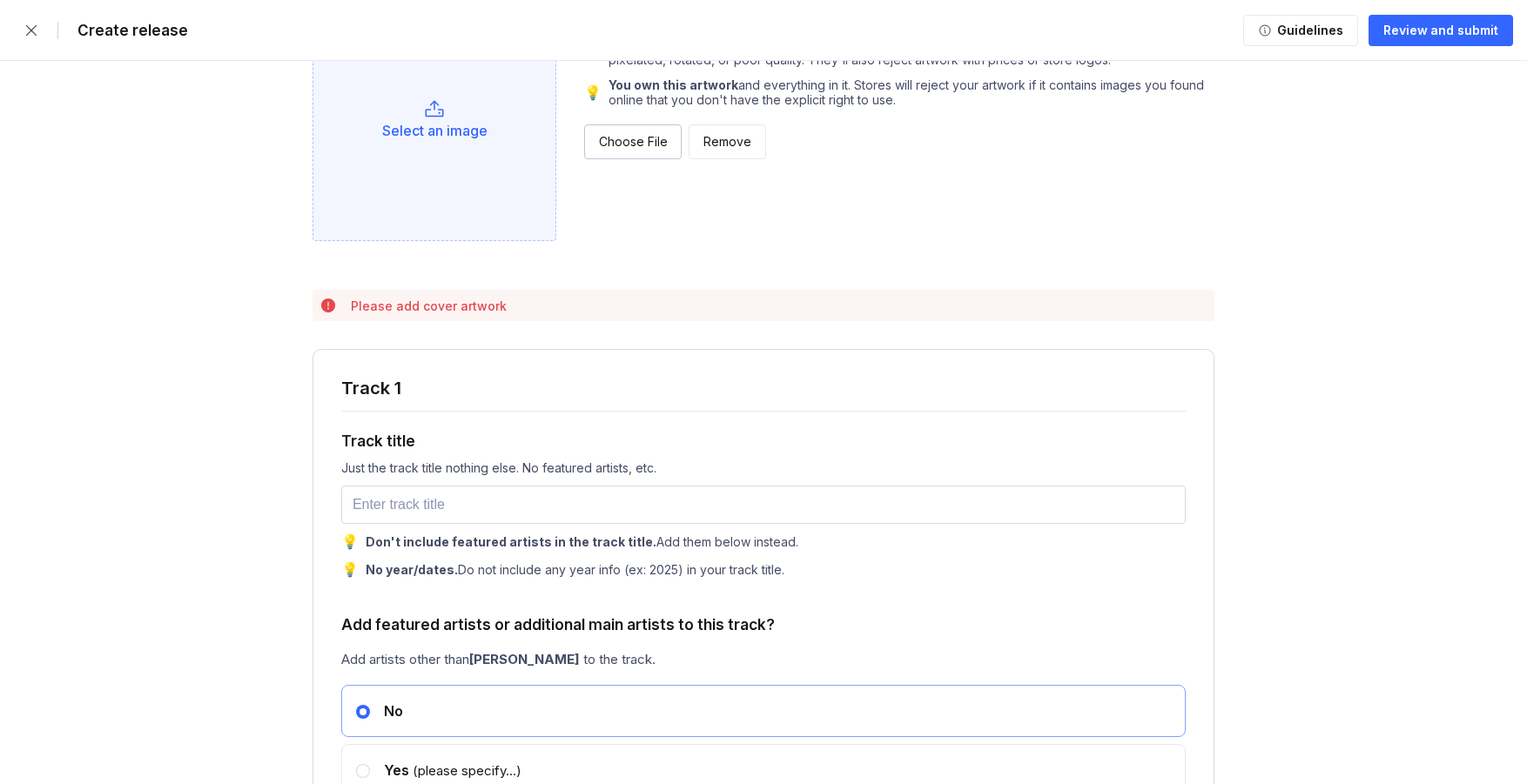
scroll to position [1716, 0]
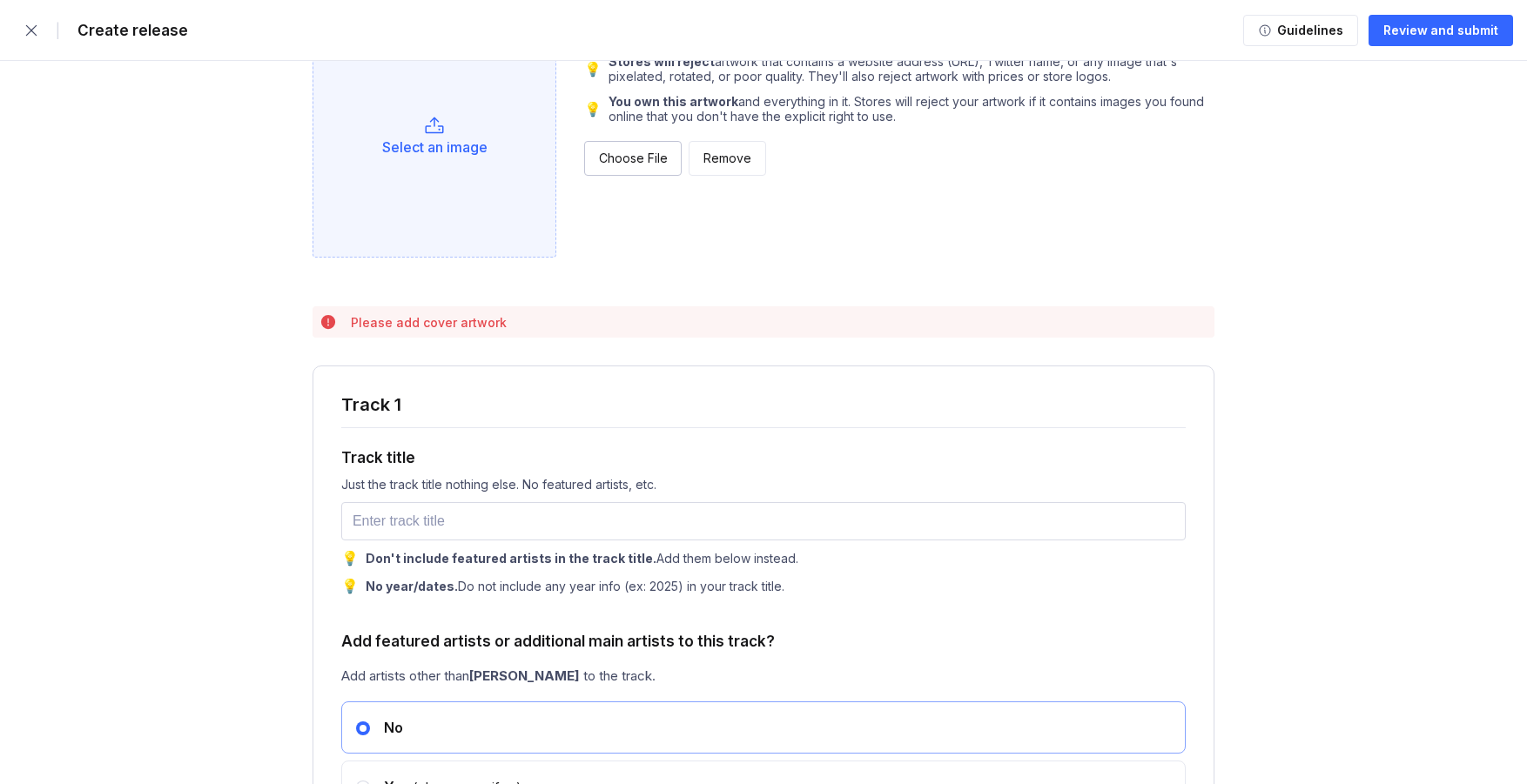
type input "Twelve Years More"
